Goal: Task Accomplishment & Management: Use online tool/utility

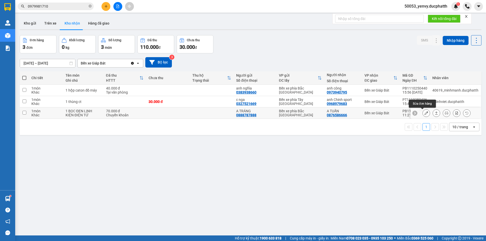
click at [425, 114] on icon at bounding box center [427, 113] width 4 height 4
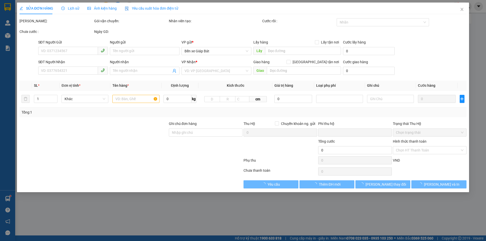
type input "0888787888"
type input "A TRÁNG"
type input "0876586666"
type input "A TUẤN"
type input "CK 11H21 [DATE] (VTB) [PERSON_NAME]"
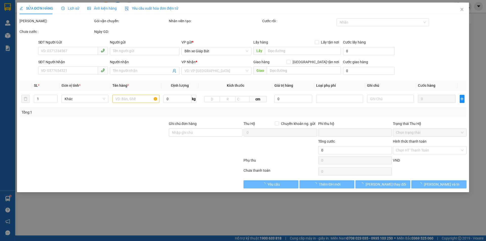
type input "0"
type input "70.000"
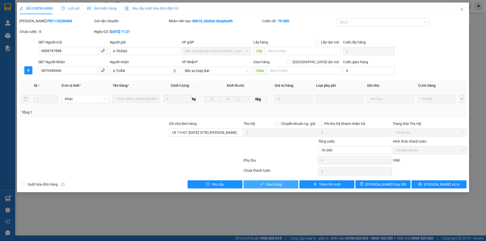
click at [261, 182] on button "Giao hàng" at bounding box center [271, 185] width 55 height 8
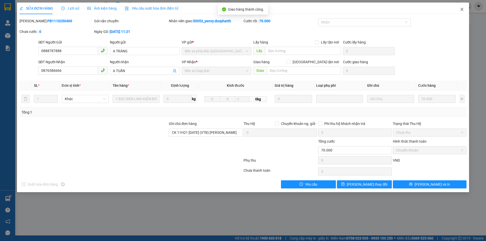
click at [465, 9] on span "Close" at bounding box center [462, 10] width 14 height 14
